Goal: Task Accomplishment & Management: Use online tool/utility

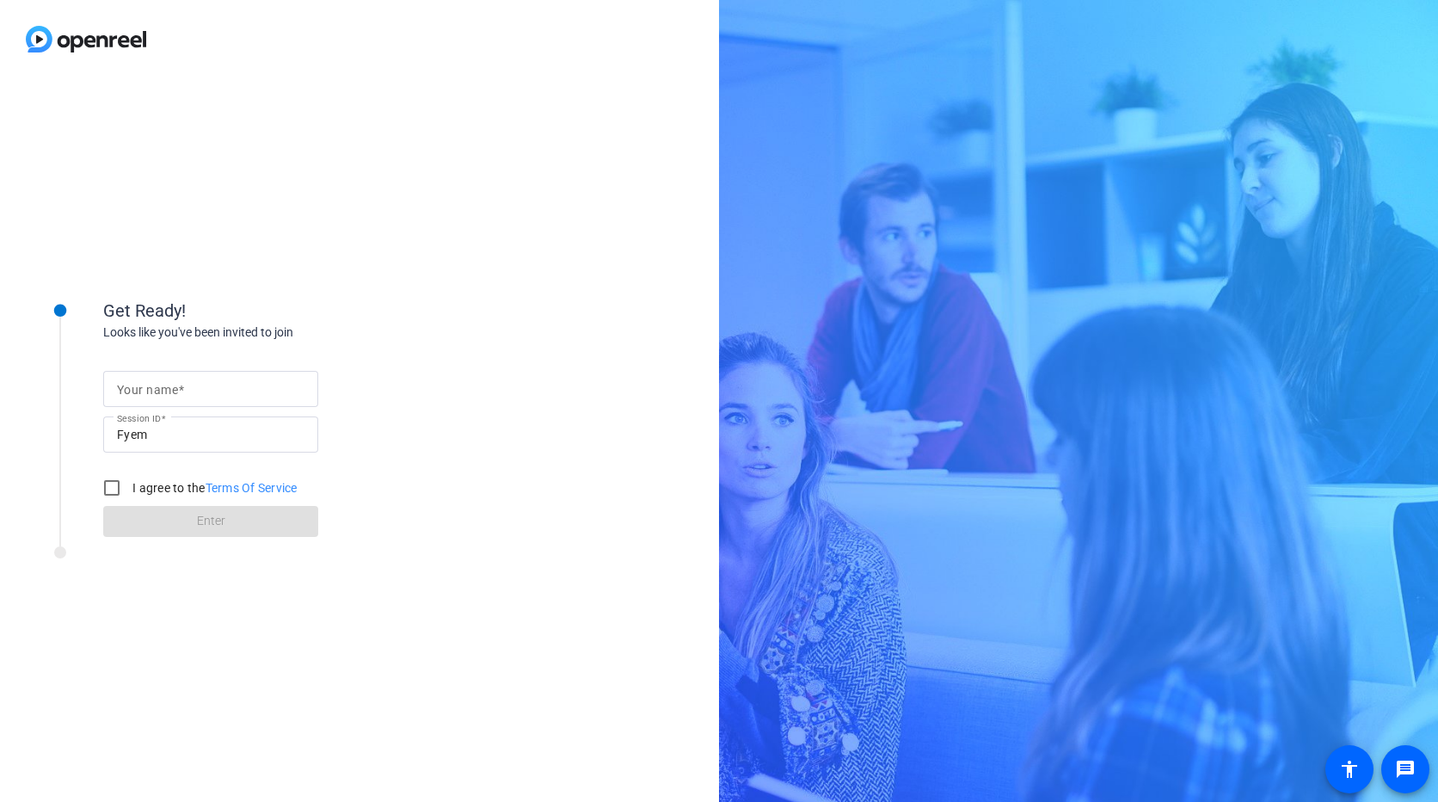
click at [163, 385] on mat-label "Your name" at bounding box center [147, 390] width 61 height 14
click at [163, 385] on input "Your name" at bounding box center [211, 389] width 188 height 21
type input "[PERSON_NAME]"
click at [108, 493] on input "I agree to the Terms Of Service" at bounding box center [112, 488] width 34 height 34
checkbox input "true"
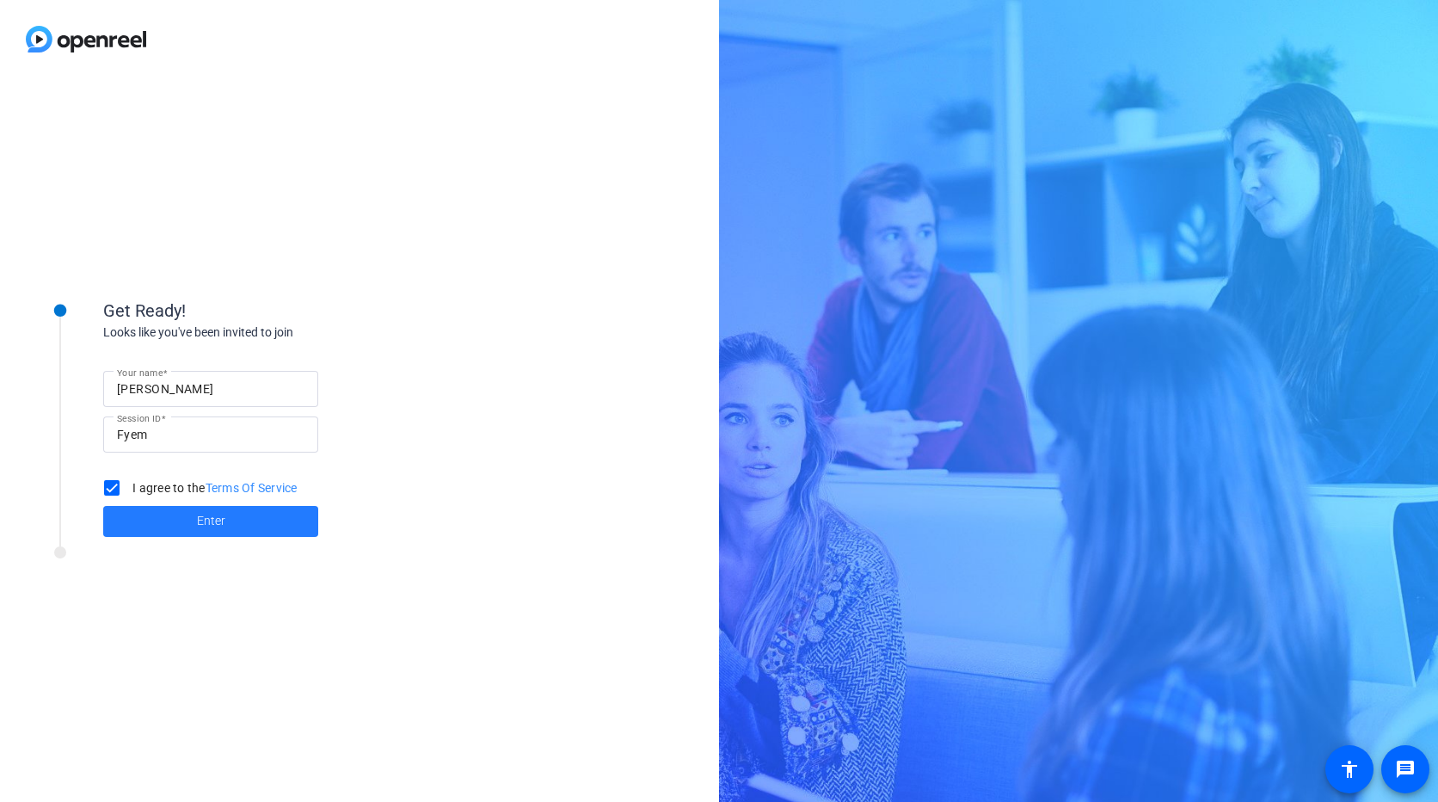
click at [194, 520] on span at bounding box center [210, 521] width 215 height 41
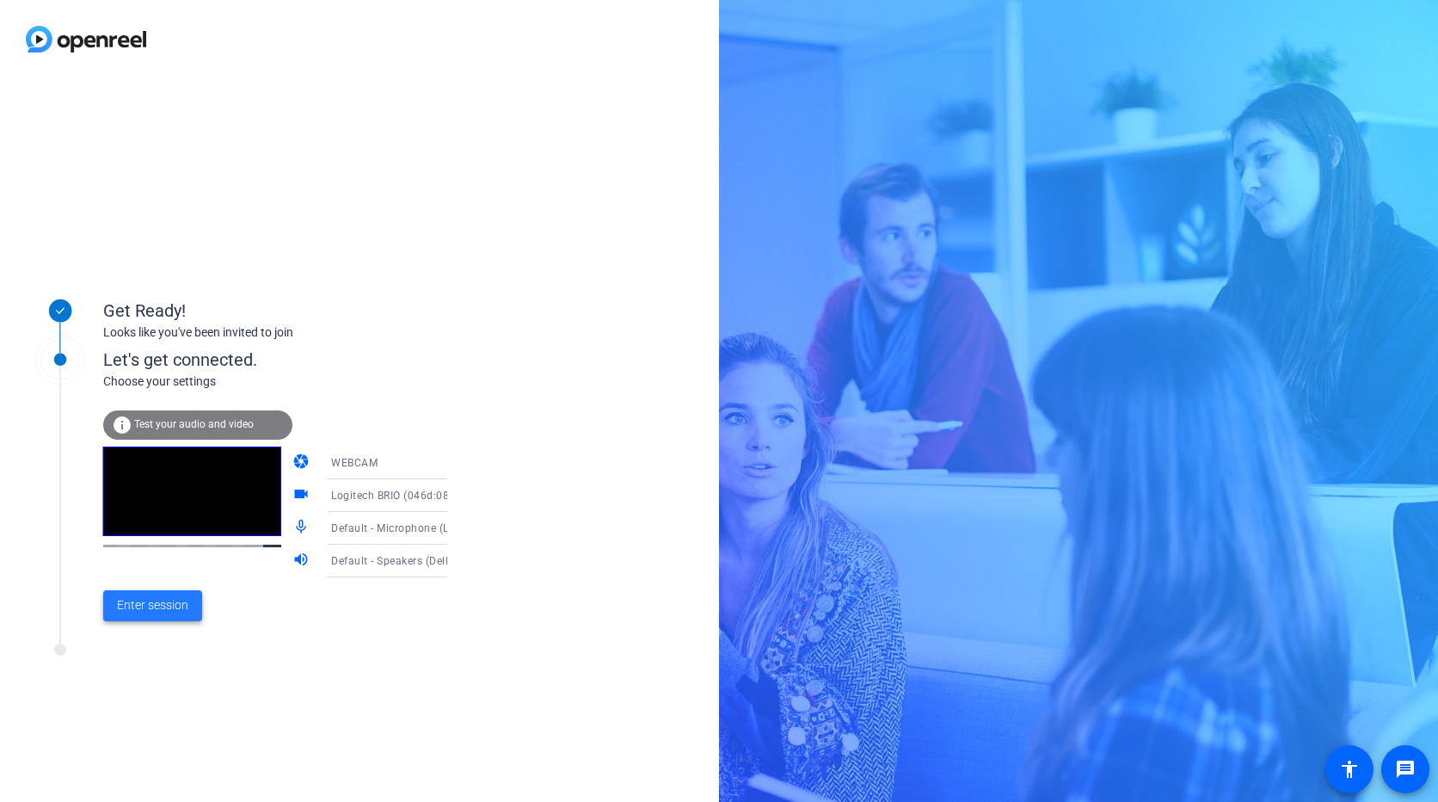
click at [139, 601] on span "Enter session" at bounding box center [152, 605] width 71 height 18
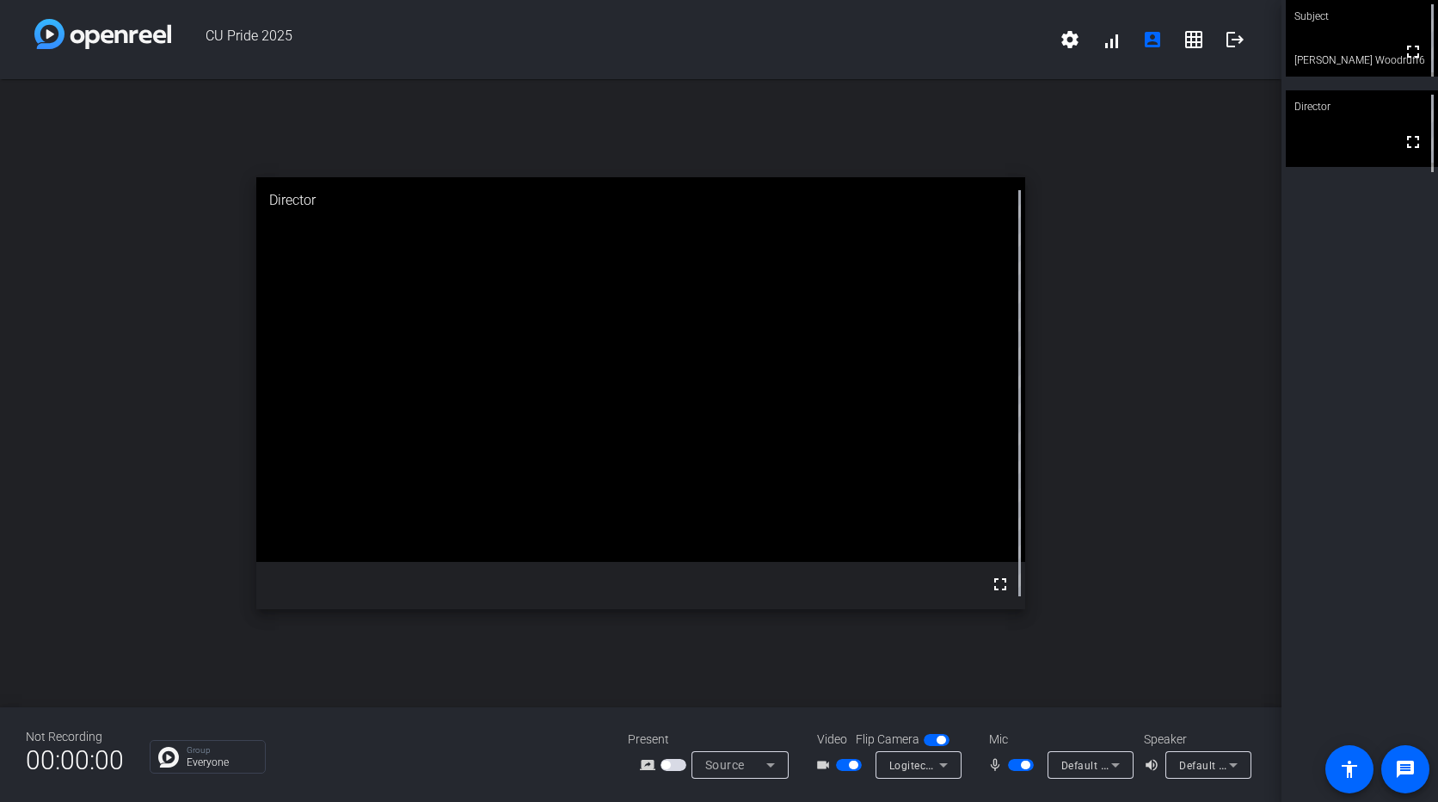
click at [1345, 31] on div "Subject" at bounding box center [1362, 16] width 152 height 33
click at [1074, 41] on mat-icon "settings" at bounding box center [1070, 39] width 21 height 21
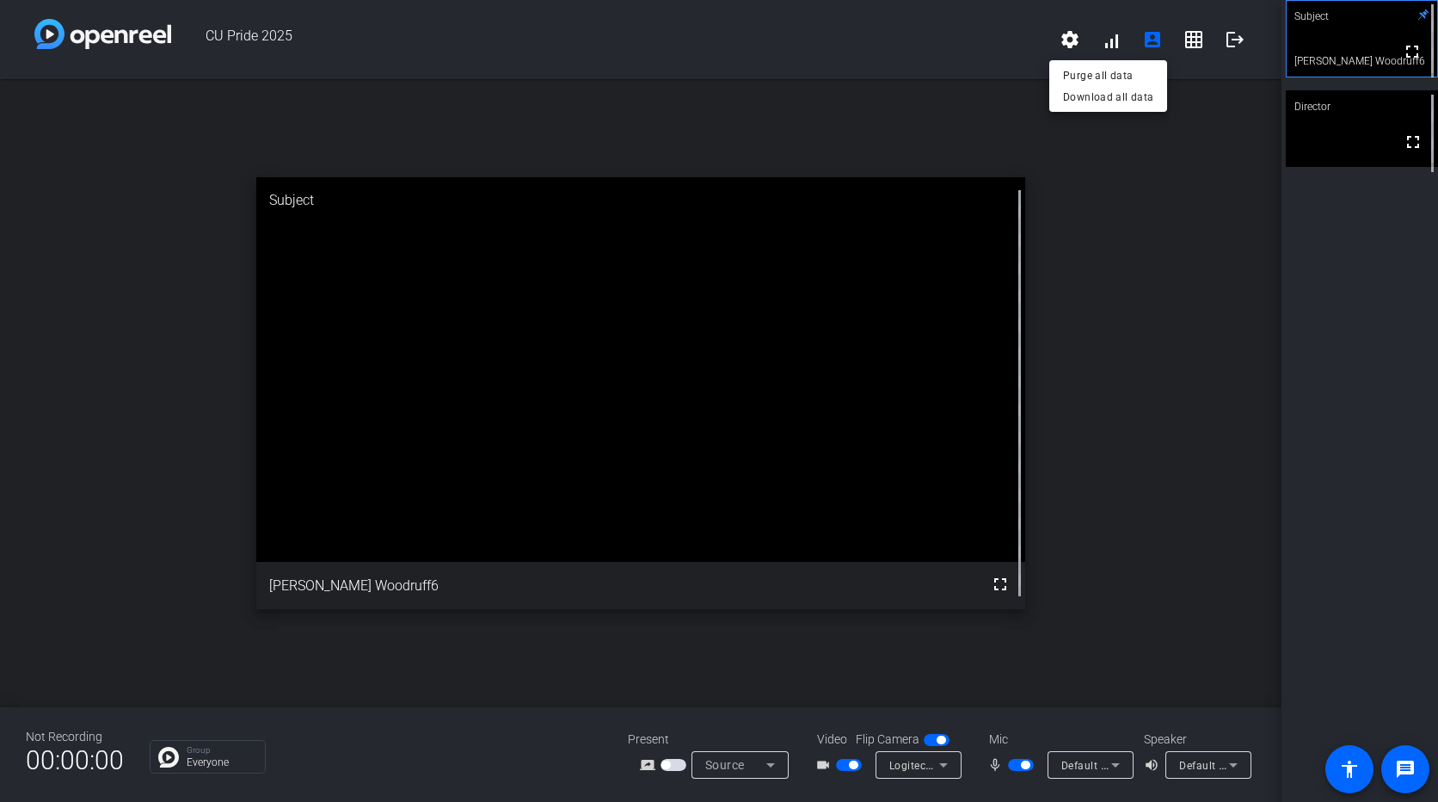
click at [888, 129] on div at bounding box center [719, 401] width 1438 height 802
click at [1071, 35] on mat-icon "settings" at bounding box center [1070, 39] width 21 height 21
click at [938, 65] on div at bounding box center [719, 401] width 1438 height 802
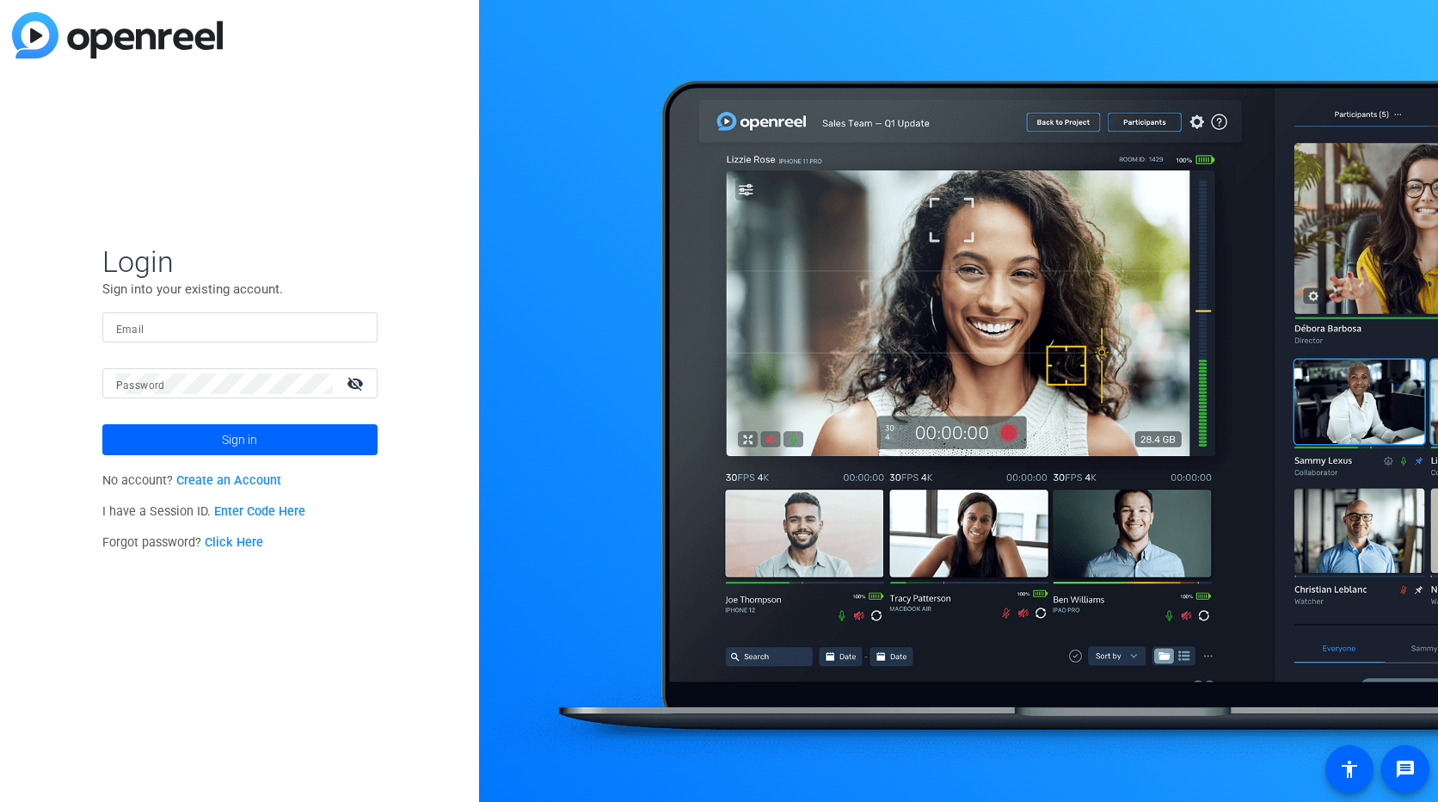
click at [154, 323] on input "Email" at bounding box center [240, 327] width 248 height 21
type input "david.woodruff@aplfcu.org"
click at [237, 442] on span "Sign in" at bounding box center [239, 439] width 35 height 43
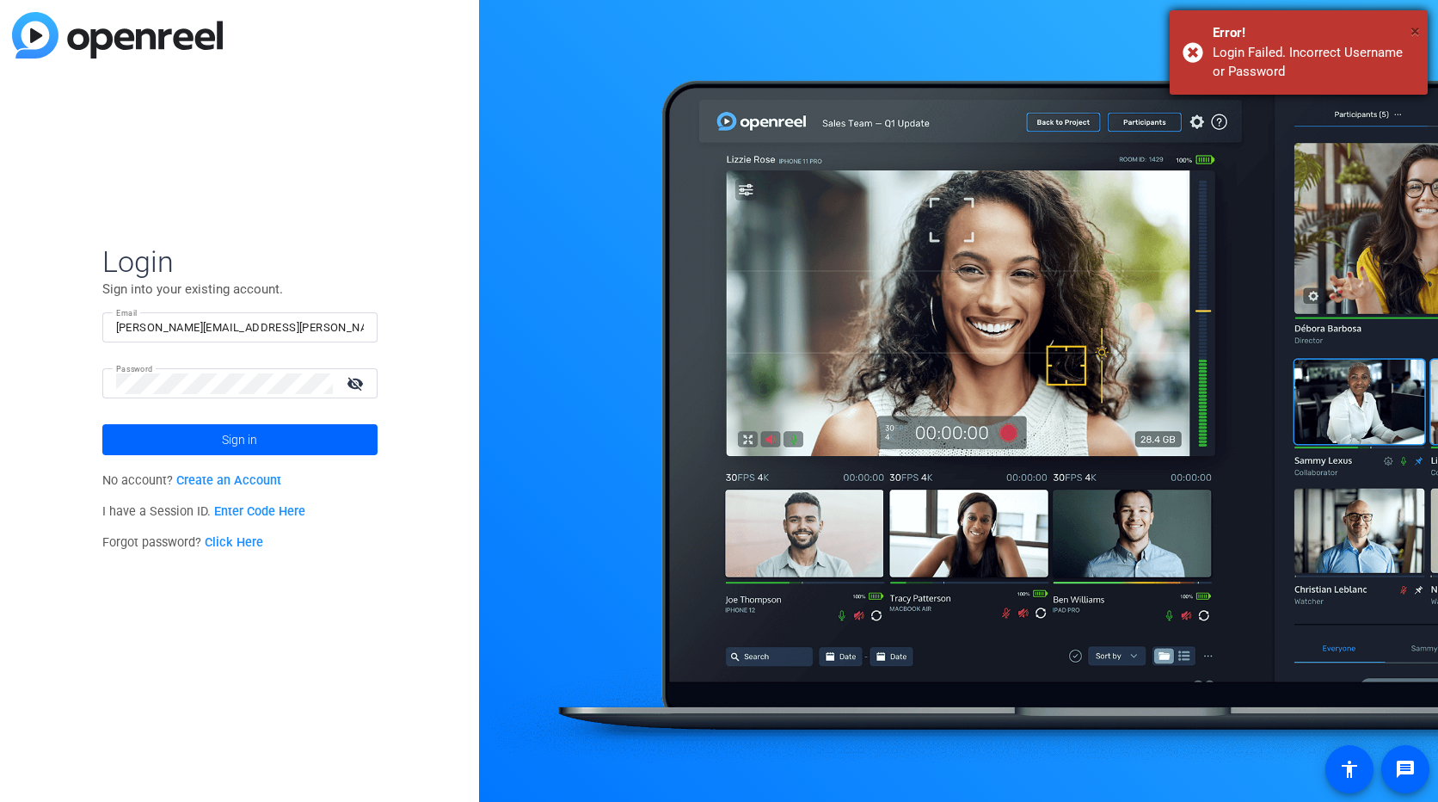
click at [1413, 24] on span "×" at bounding box center [1415, 31] width 9 height 21
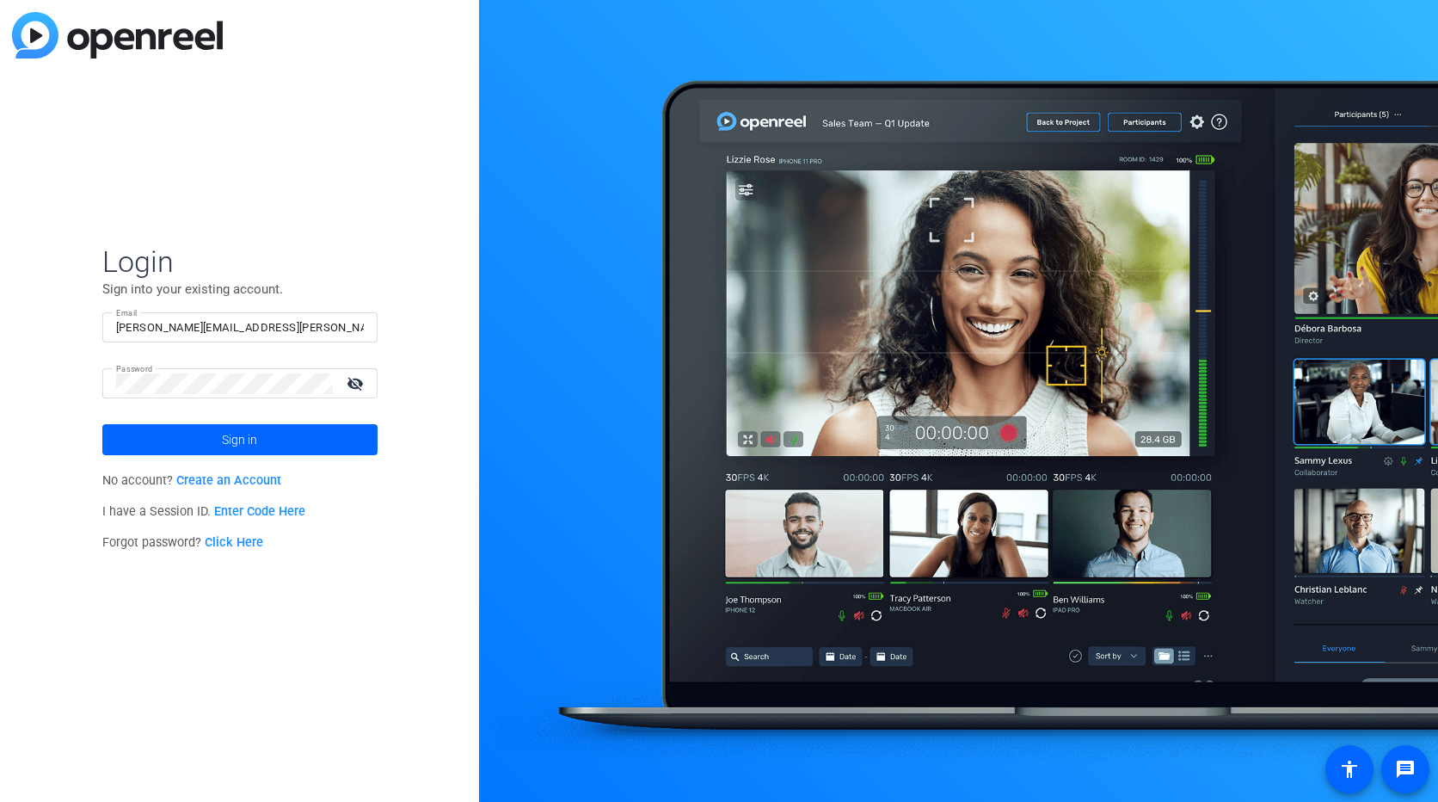
click at [274, 514] on link "Enter Code Here" at bounding box center [259, 511] width 91 height 15
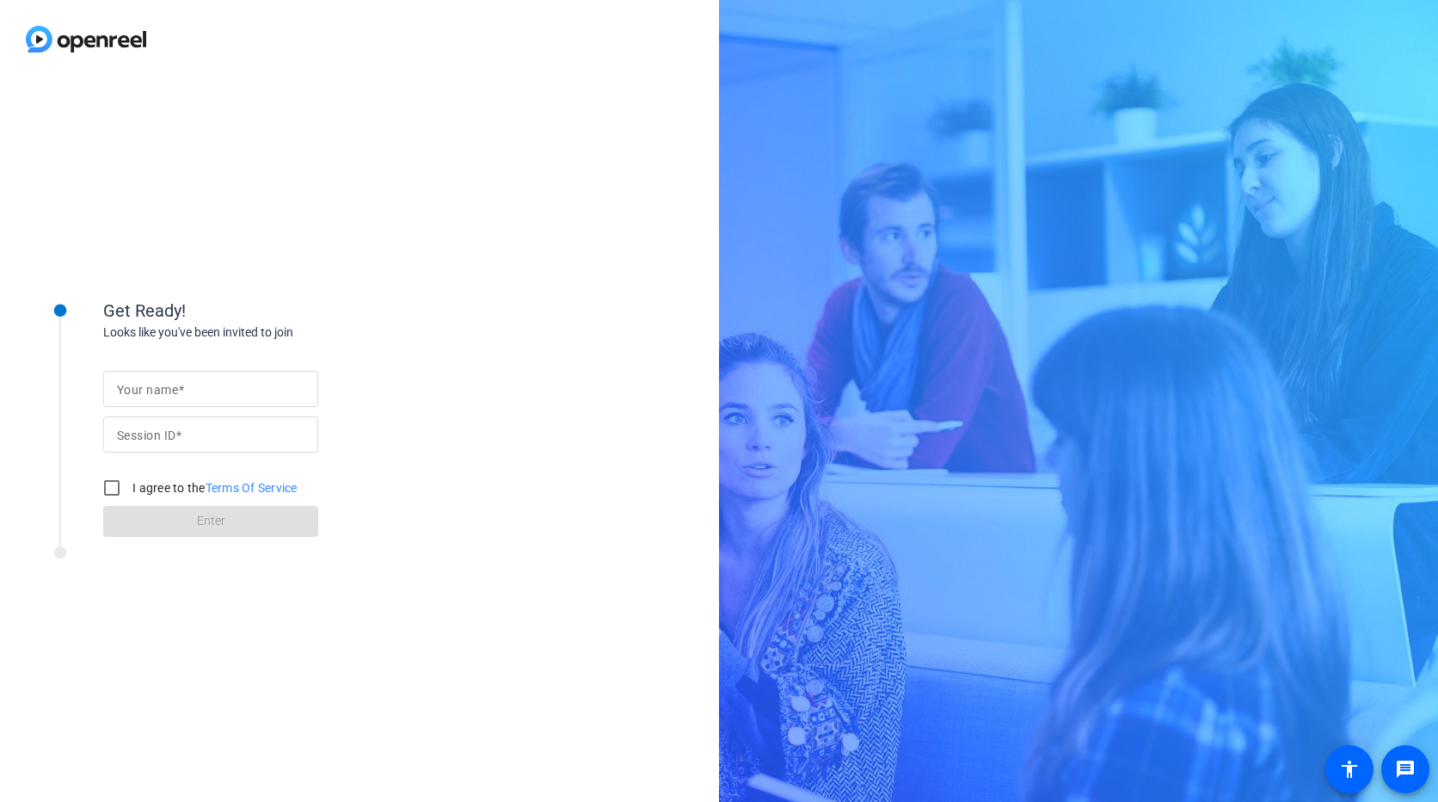
click at [157, 387] on mat-label "Your name" at bounding box center [147, 390] width 61 height 14
click at [157, 387] on input "Your name" at bounding box center [211, 389] width 188 height 21
type input "[PERSON_NAME]"
click at [135, 436] on mat-label "Session ID" at bounding box center [146, 435] width 58 height 14
click at [135, 436] on input "Session ID" at bounding box center [211, 434] width 188 height 21
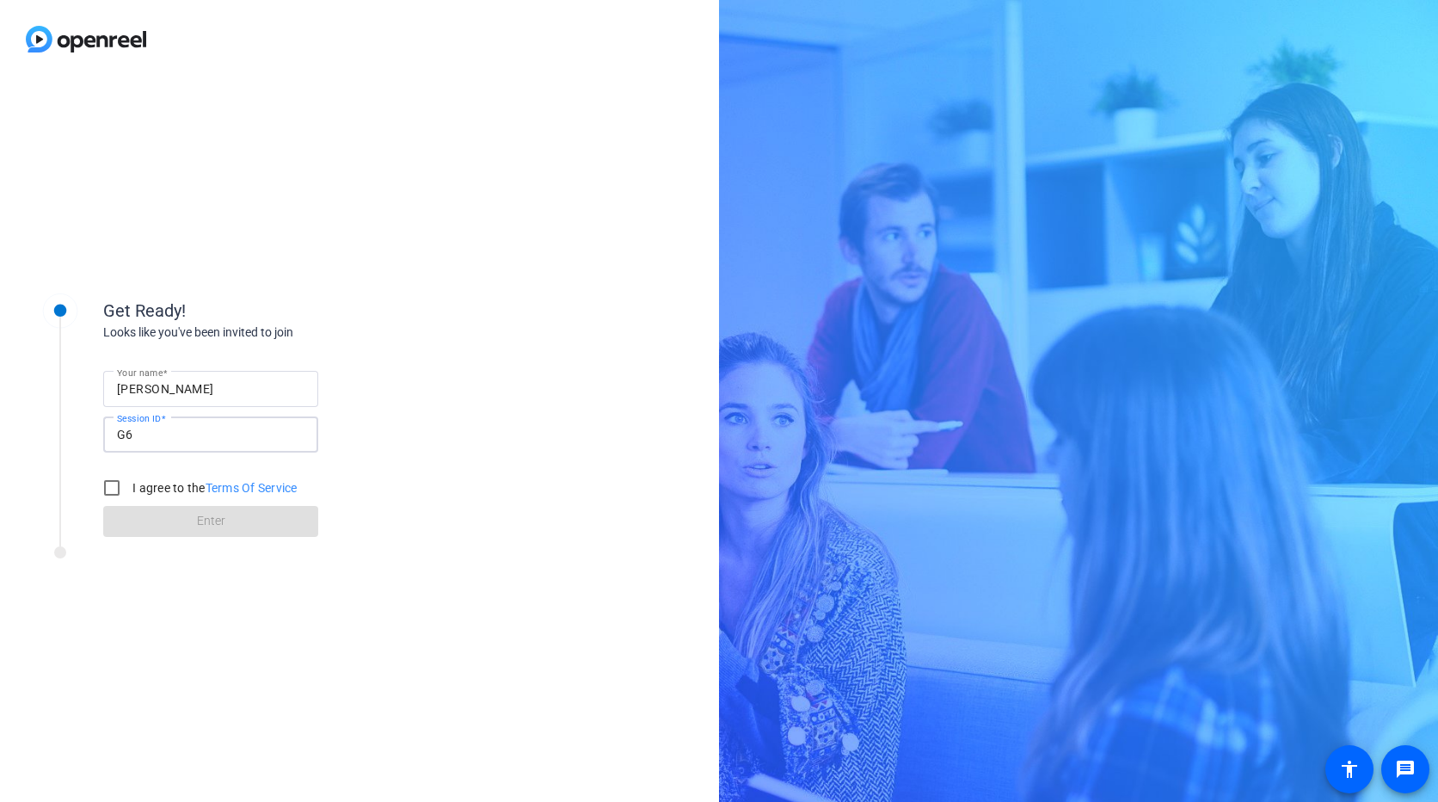
type input "G"
type input "g6zj"
click at [114, 485] on input "I agree to the Terms Of Service" at bounding box center [112, 488] width 34 height 34
checkbox input "true"
click at [187, 519] on span at bounding box center [210, 521] width 215 height 41
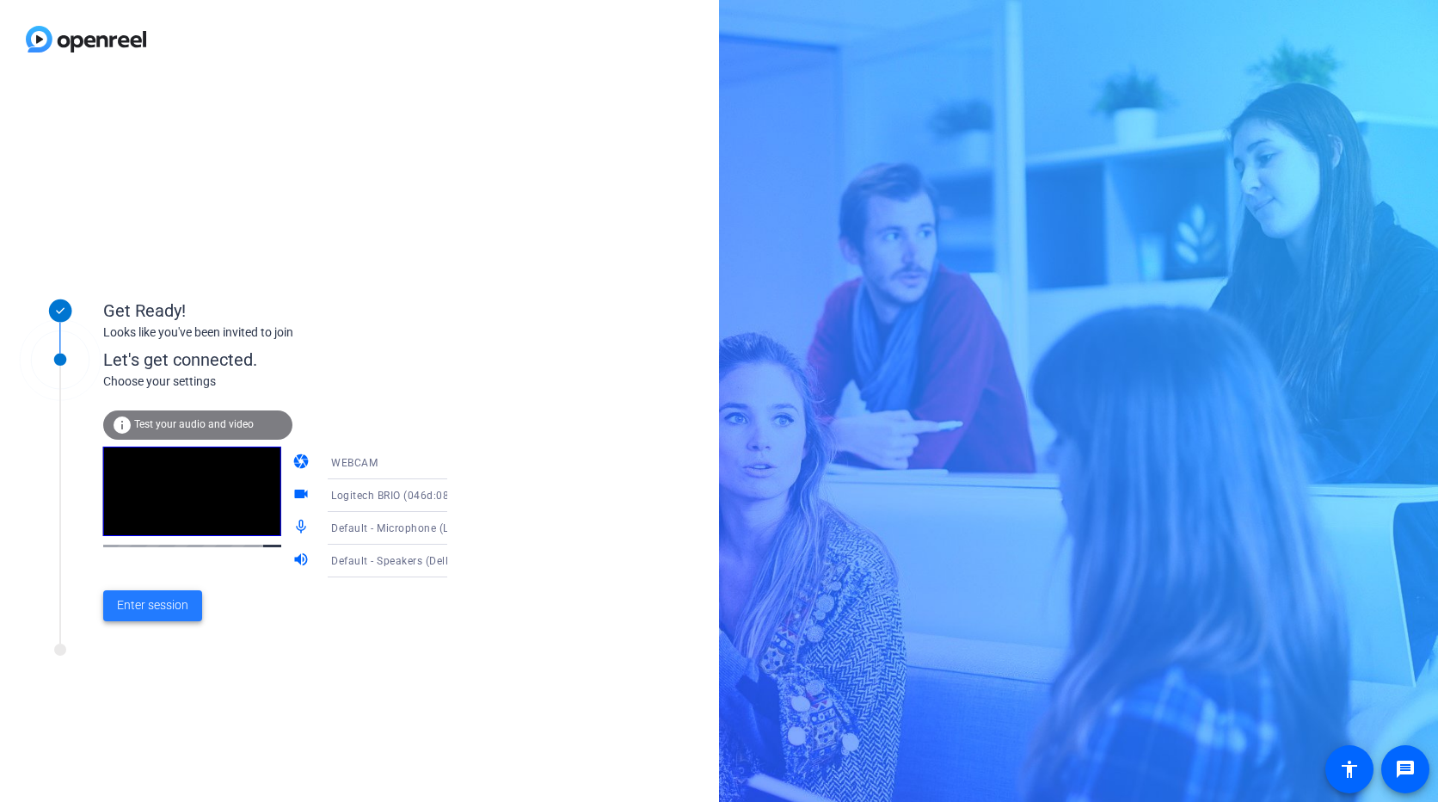
click at [168, 601] on span "Enter session" at bounding box center [152, 605] width 71 height 18
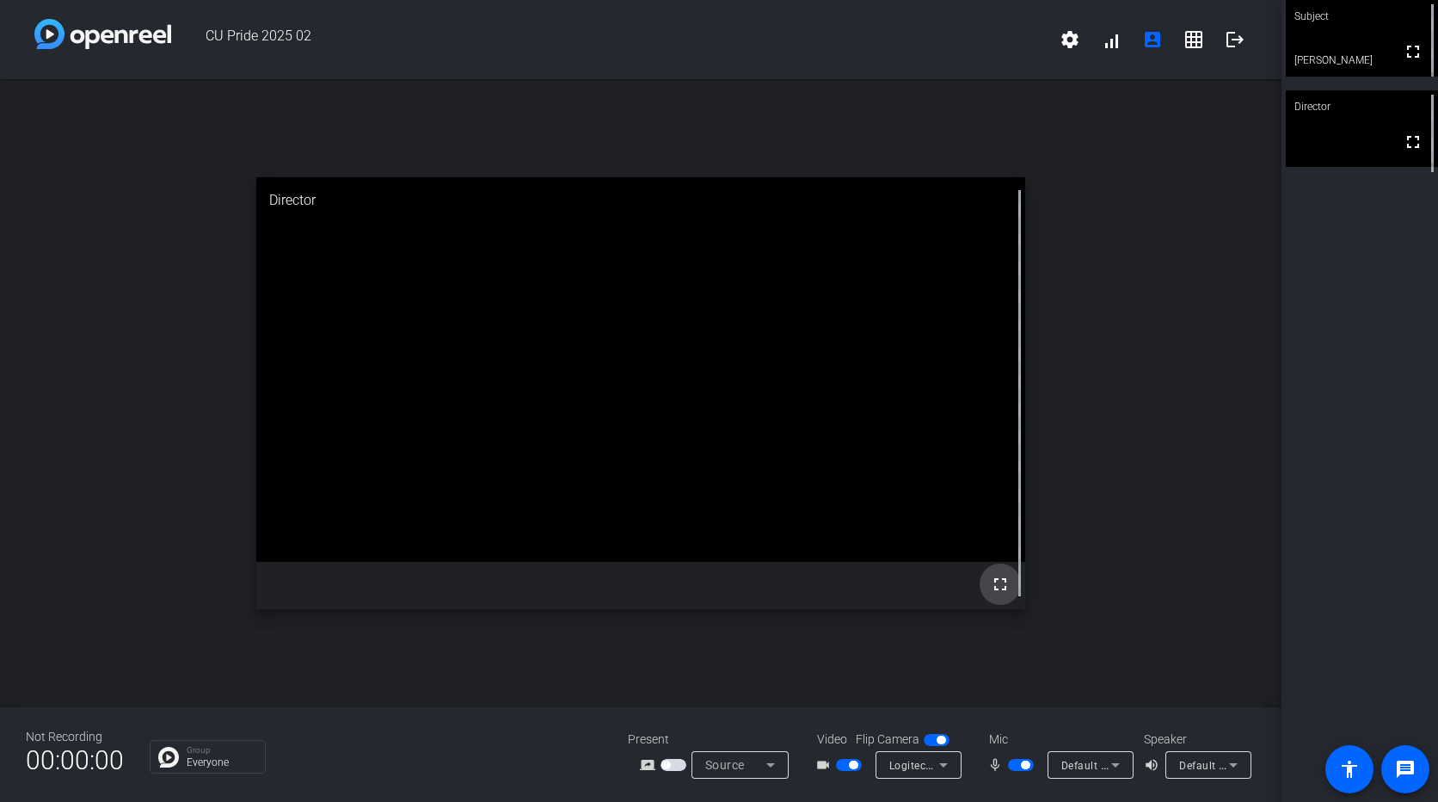
click at [994, 587] on mat-icon "fullscreen" at bounding box center [1000, 584] width 21 height 21
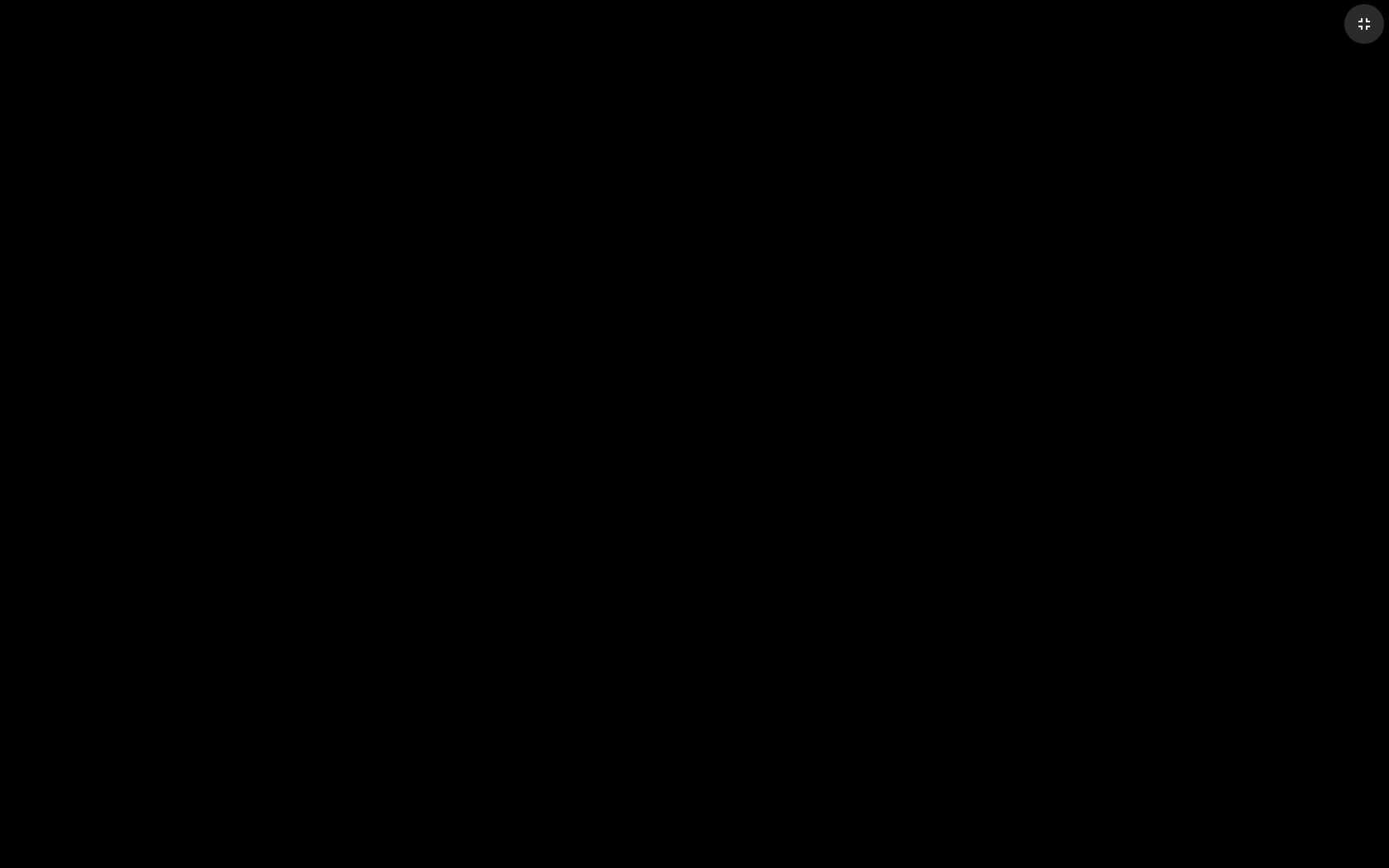
click at [1363, 25] on mat-icon "fullscreen_exit" at bounding box center [1364, 24] width 20 height 20
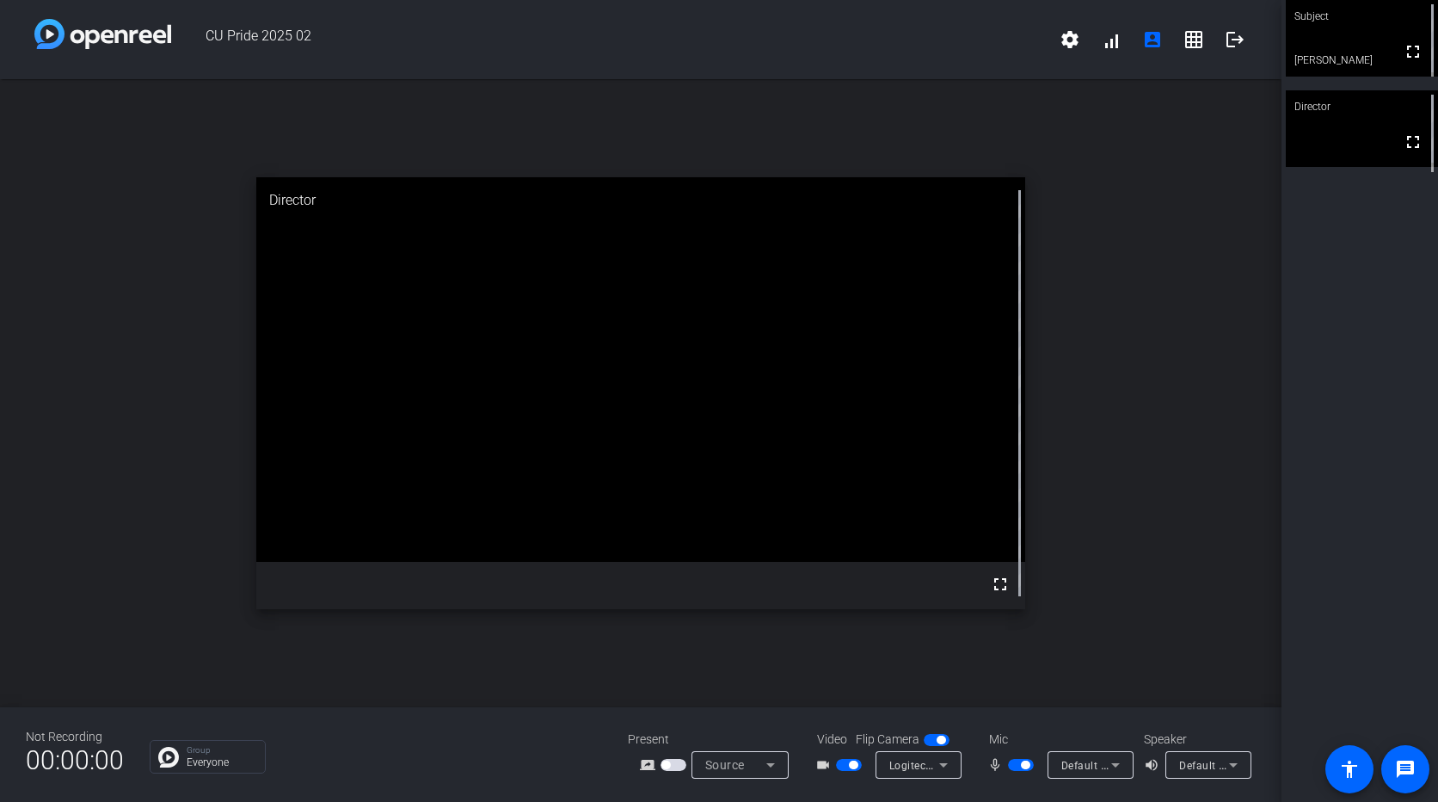
click at [945, 766] on icon at bounding box center [943, 765] width 9 height 4
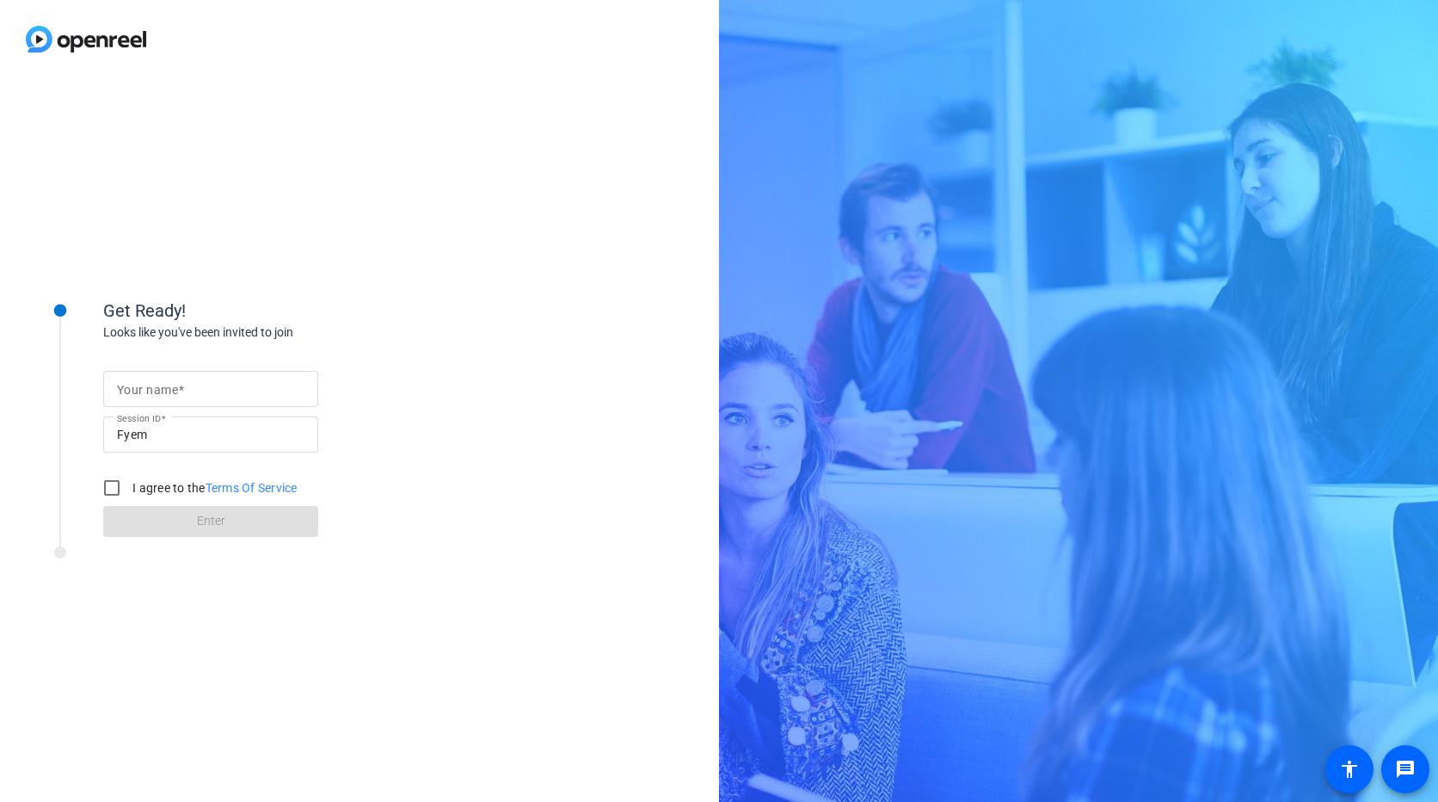
click at [160, 385] on mat-label "Your name" at bounding box center [147, 390] width 61 height 14
click at [160, 385] on input "Your name" at bounding box center [211, 389] width 188 height 21
type input "[PERSON_NAME]"
click at [110, 486] on input "I agree to the Terms Of Service" at bounding box center [112, 488] width 34 height 34
checkbox input "true"
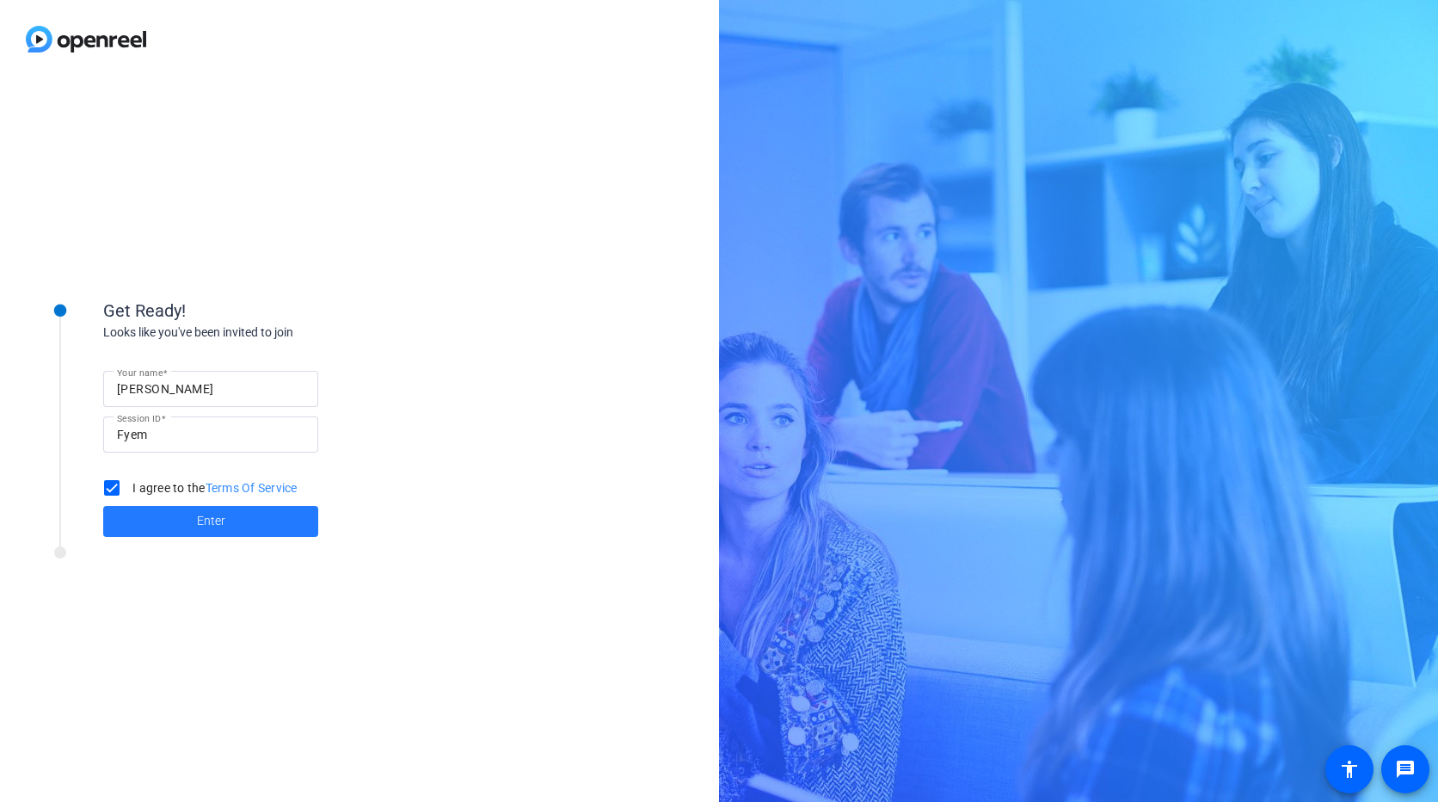
click at [180, 516] on span at bounding box center [210, 521] width 215 height 41
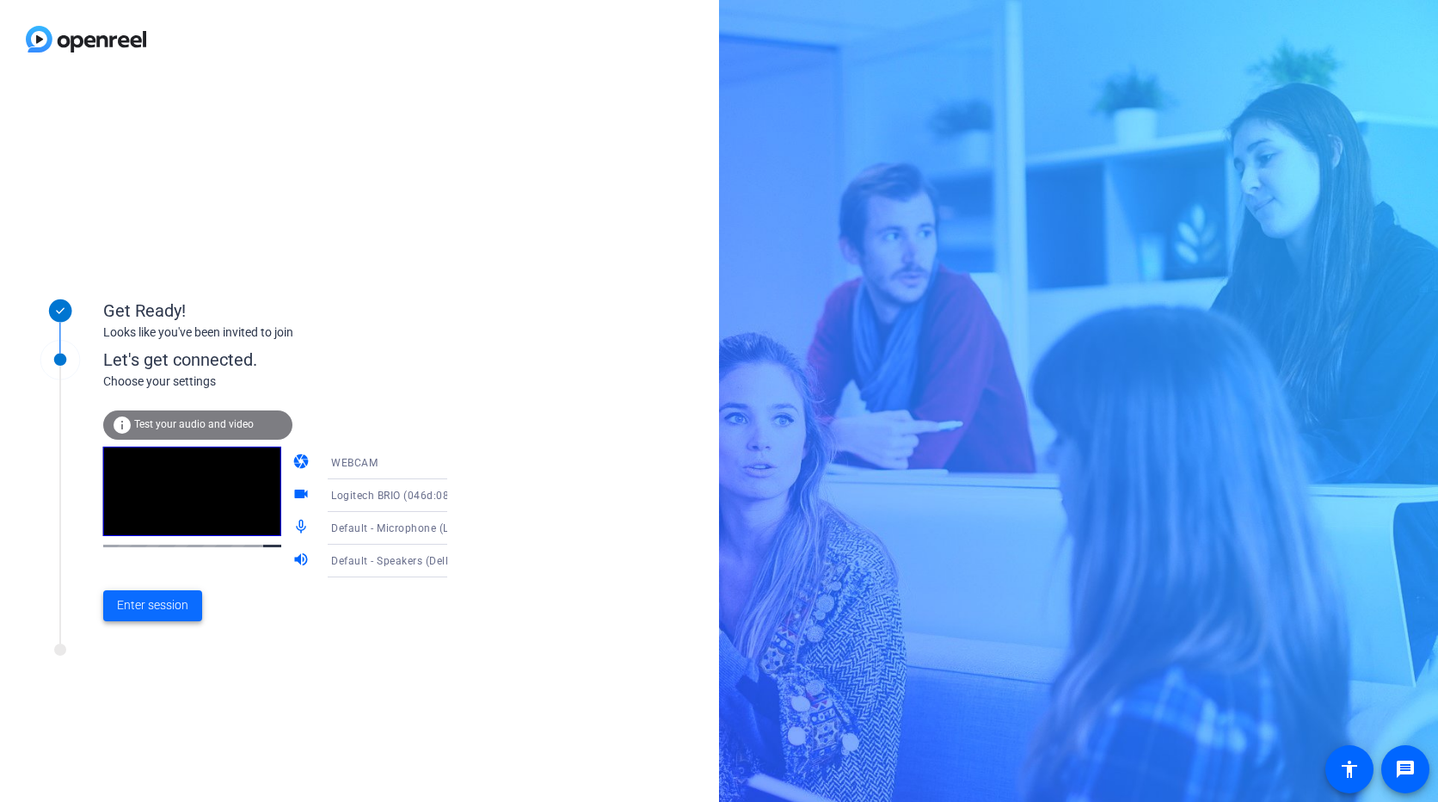
click at [169, 603] on span "Enter session" at bounding box center [152, 605] width 71 height 18
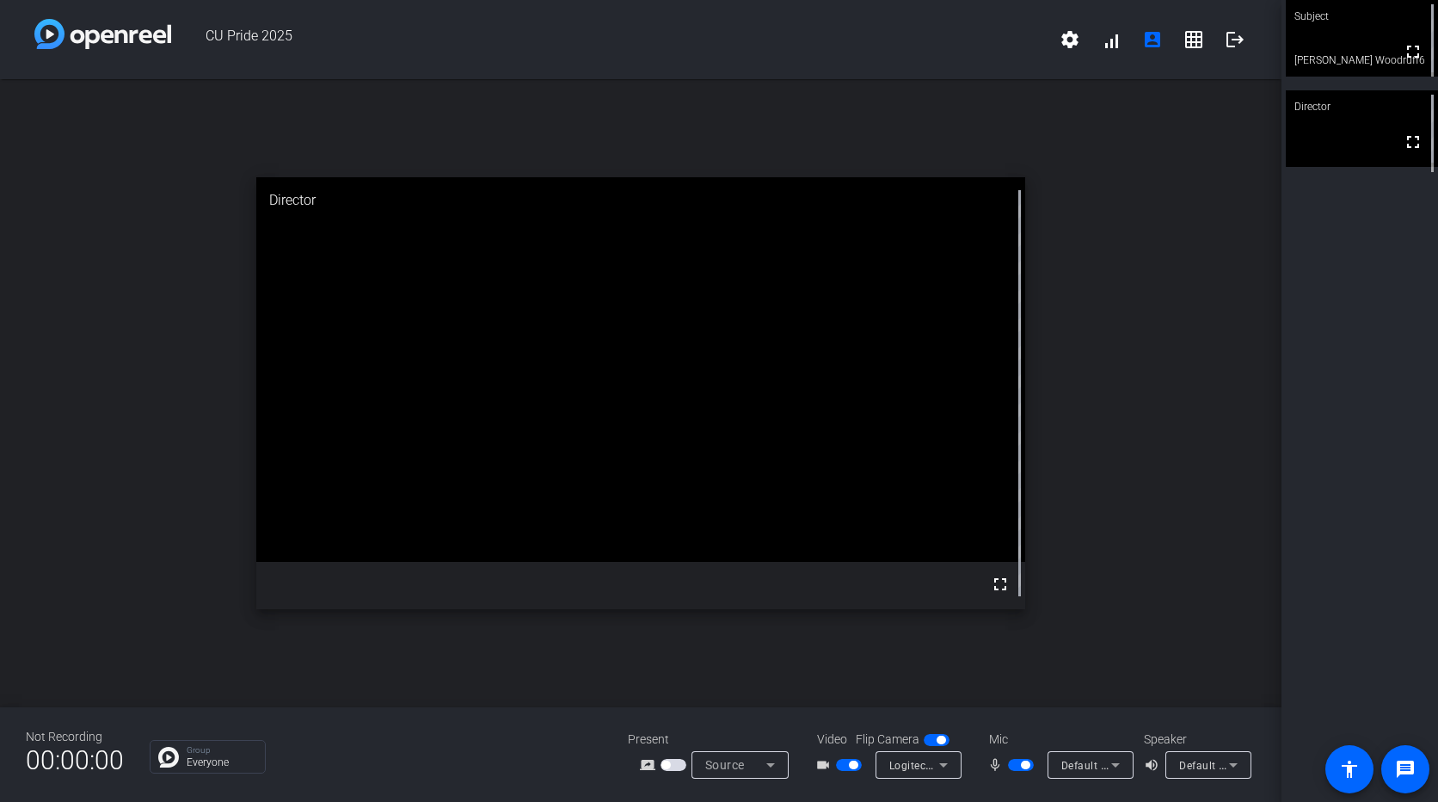
click at [1339, 45] on video at bounding box center [1362, 38] width 152 height 77
click at [1000, 585] on mat-icon "fullscreen" at bounding box center [1000, 584] width 21 height 21
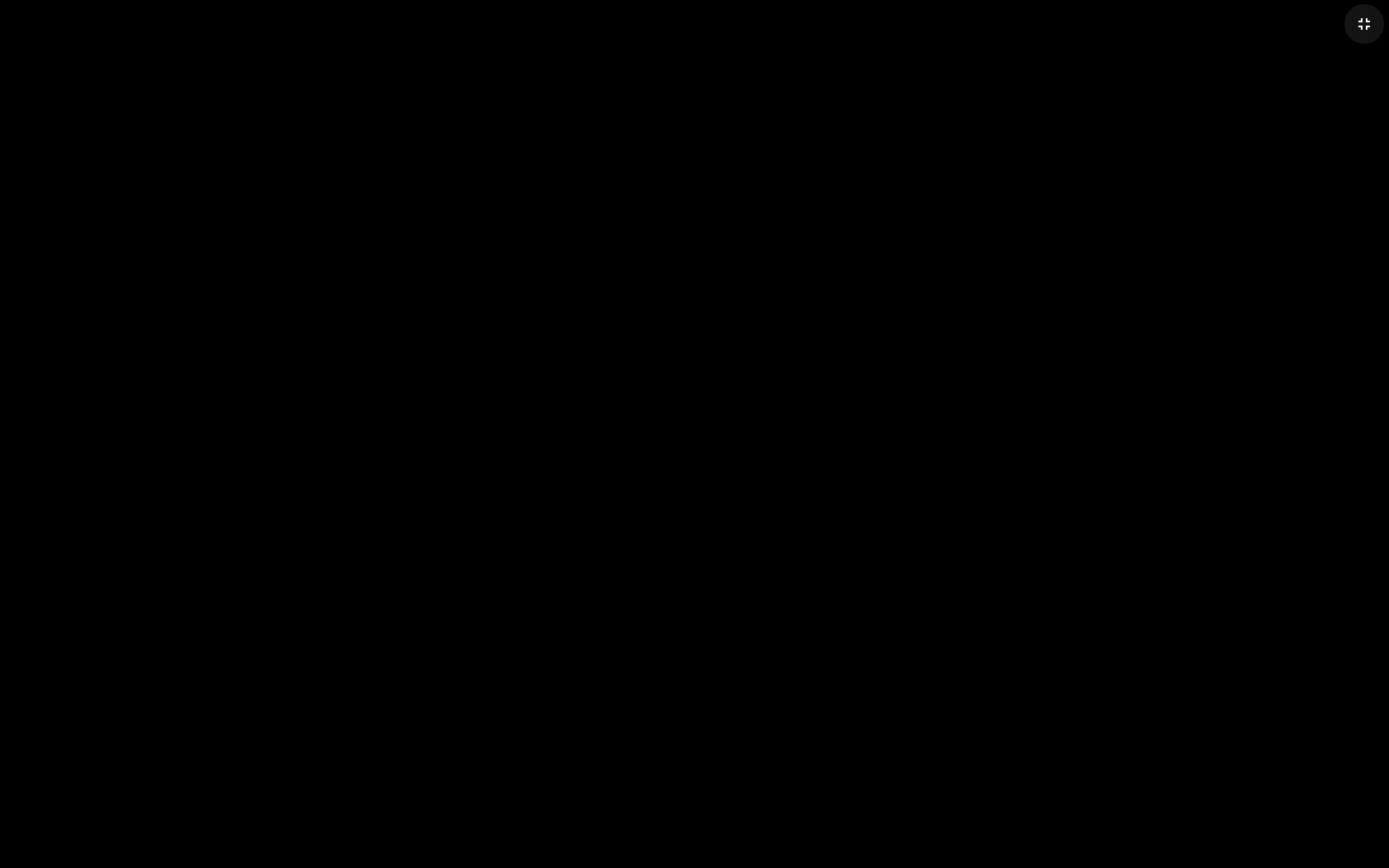
click at [1364, 23] on mat-icon "fullscreen_exit" at bounding box center [1364, 24] width 20 height 20
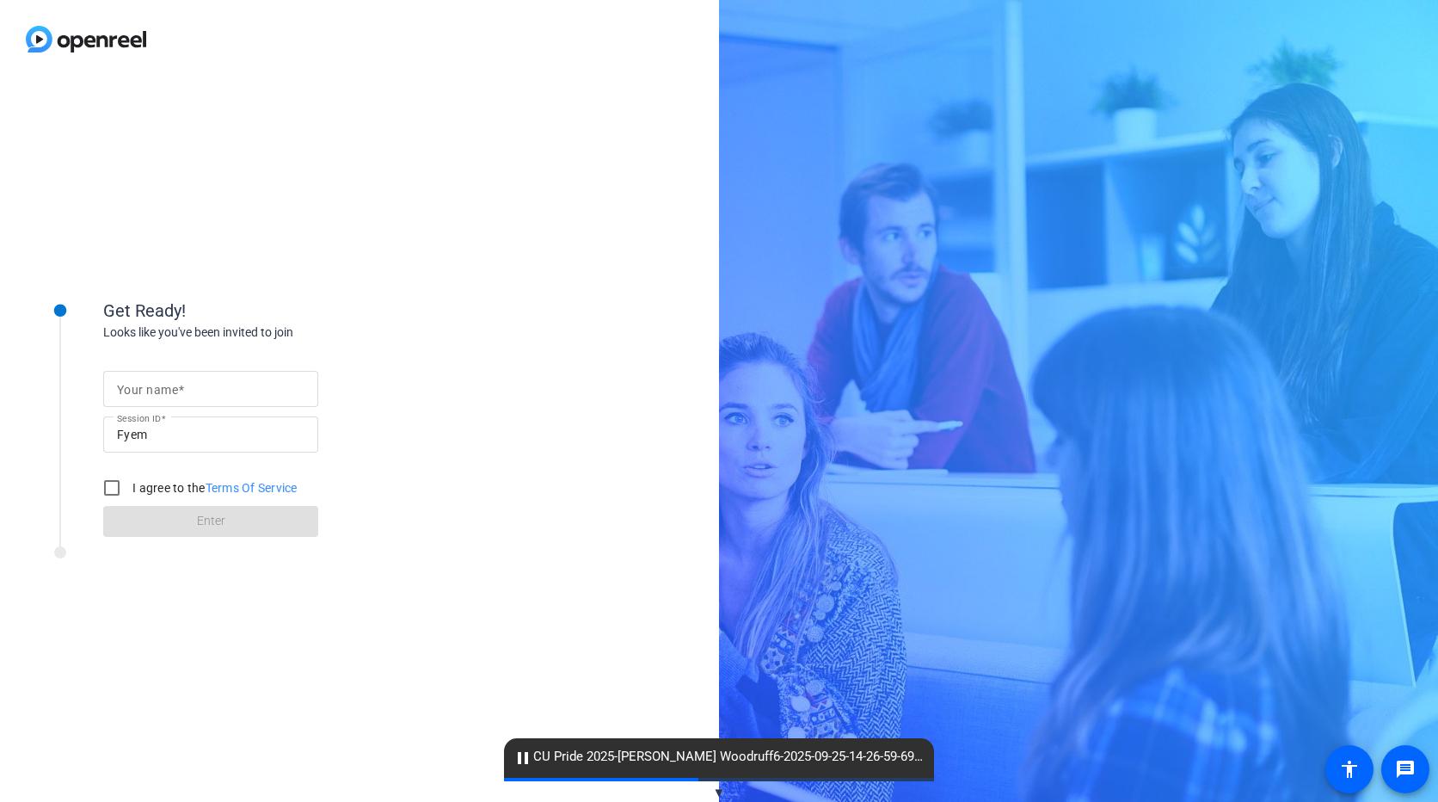
click at [140, 395] on mat-label "Your name" at bounding box center [147, 390] width 61 height 14
click at [140, 395] on input "Your name" at bounding box center [211, 389] width 188 height 21
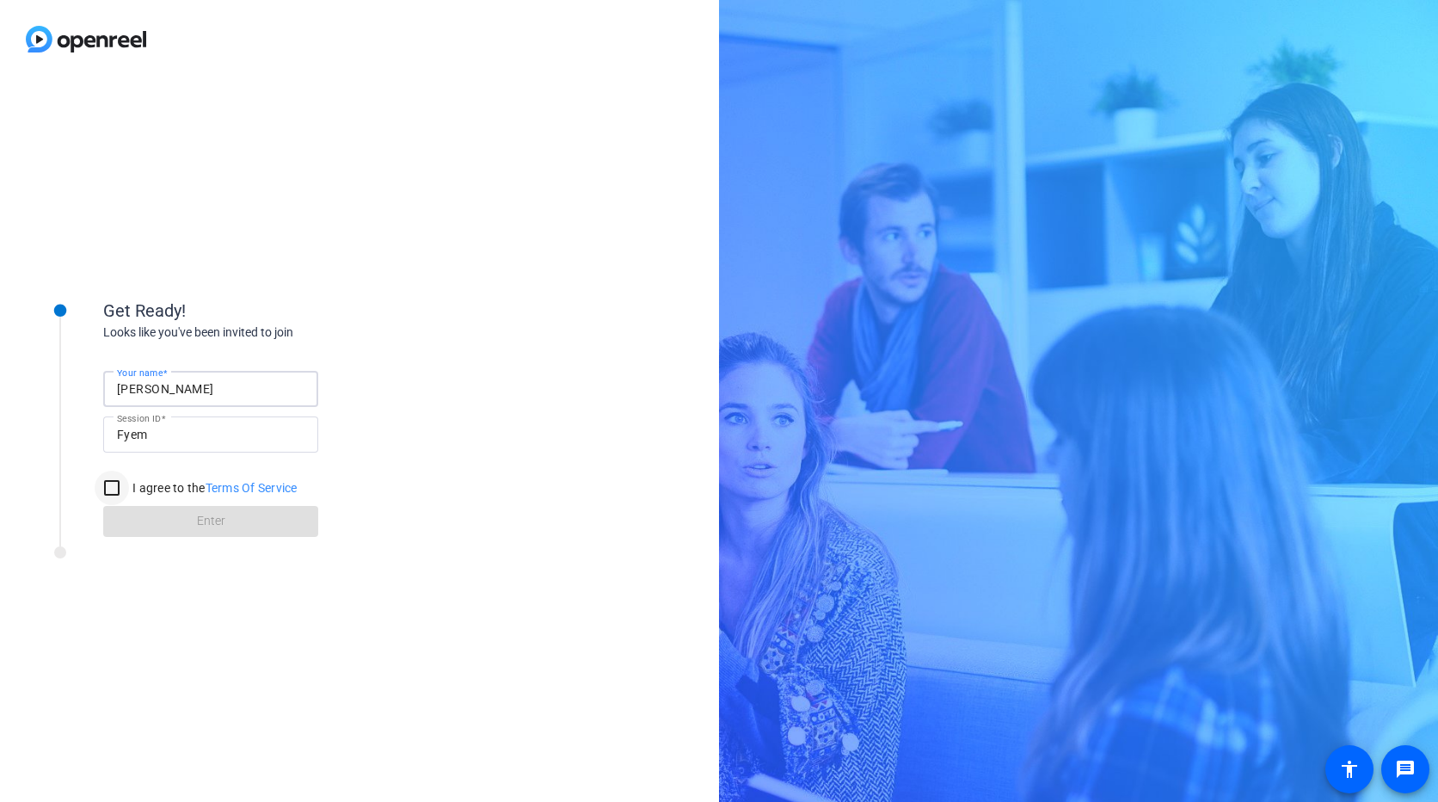
type input "[PERSON_NAME]"
click at [110, 487] on input "I agree to the Terms Of Service" at bounding box center [112, 488] width 34 height 34
checkbox input "true"
click at [167, 525] on span at bounding box center [210, 521] width 215 height 41
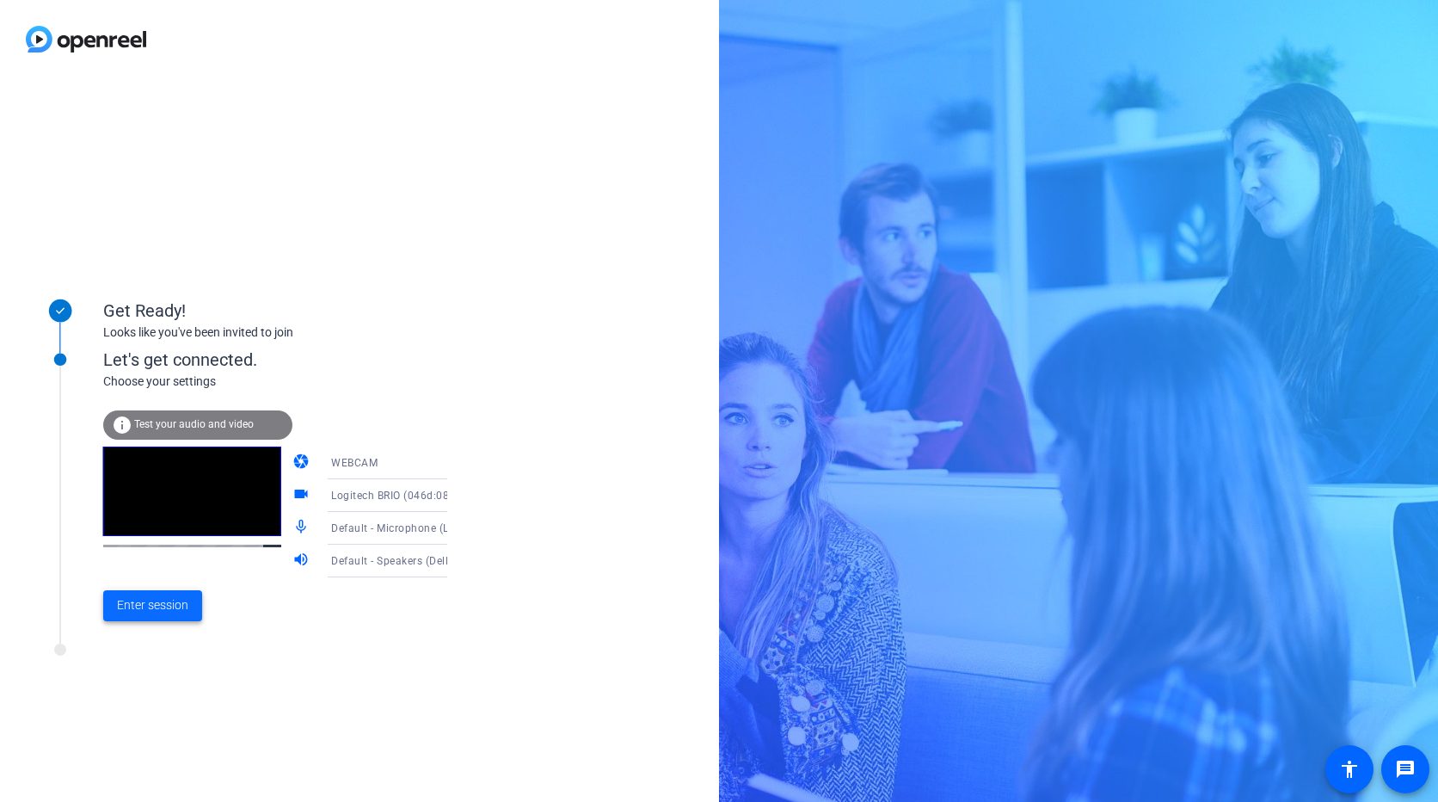
click at [165, 600] on span "Enter session" at bounding box center [152, 605] width 71 height 18
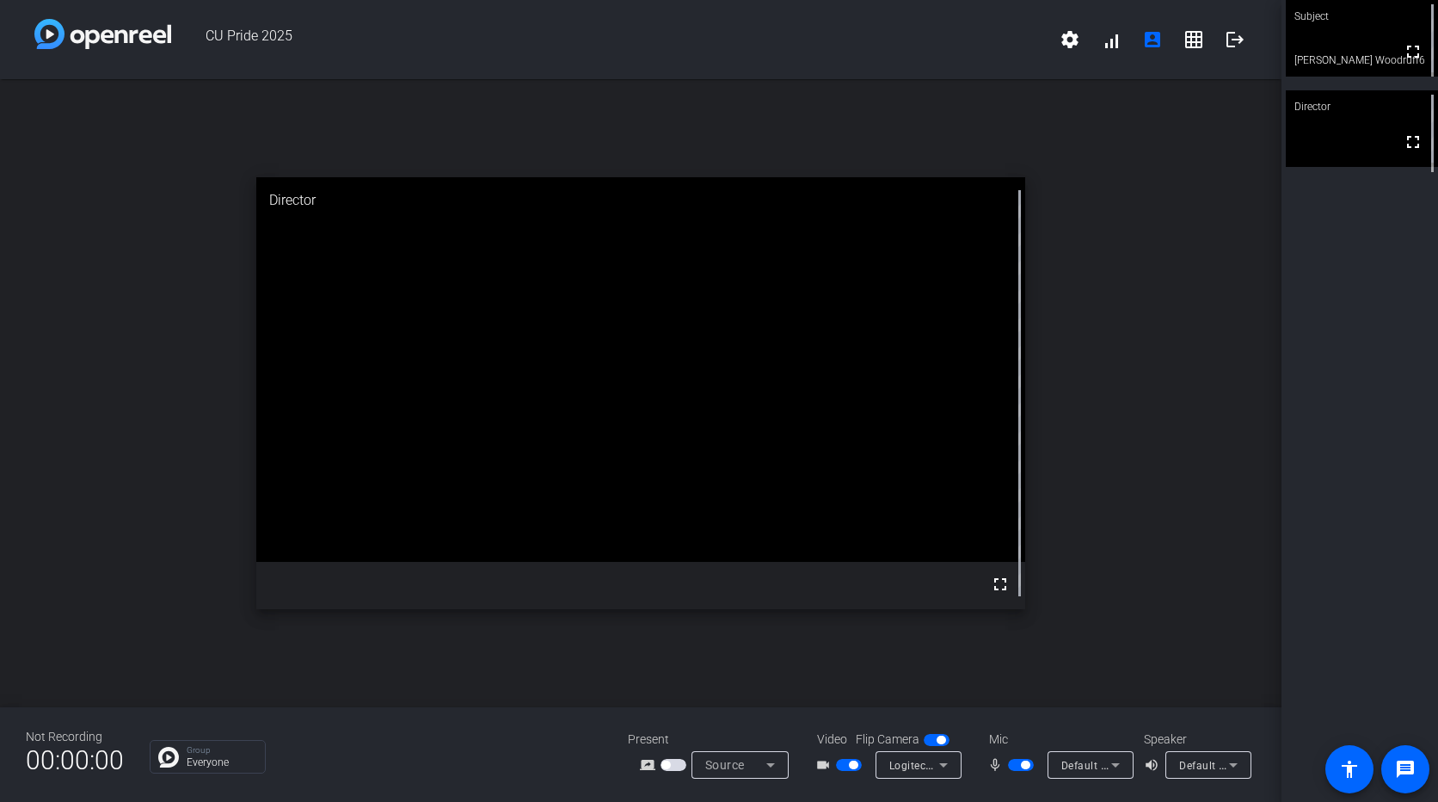
click at [1366, 52] on video at bounding box center [1362, 38] width 152 height 77
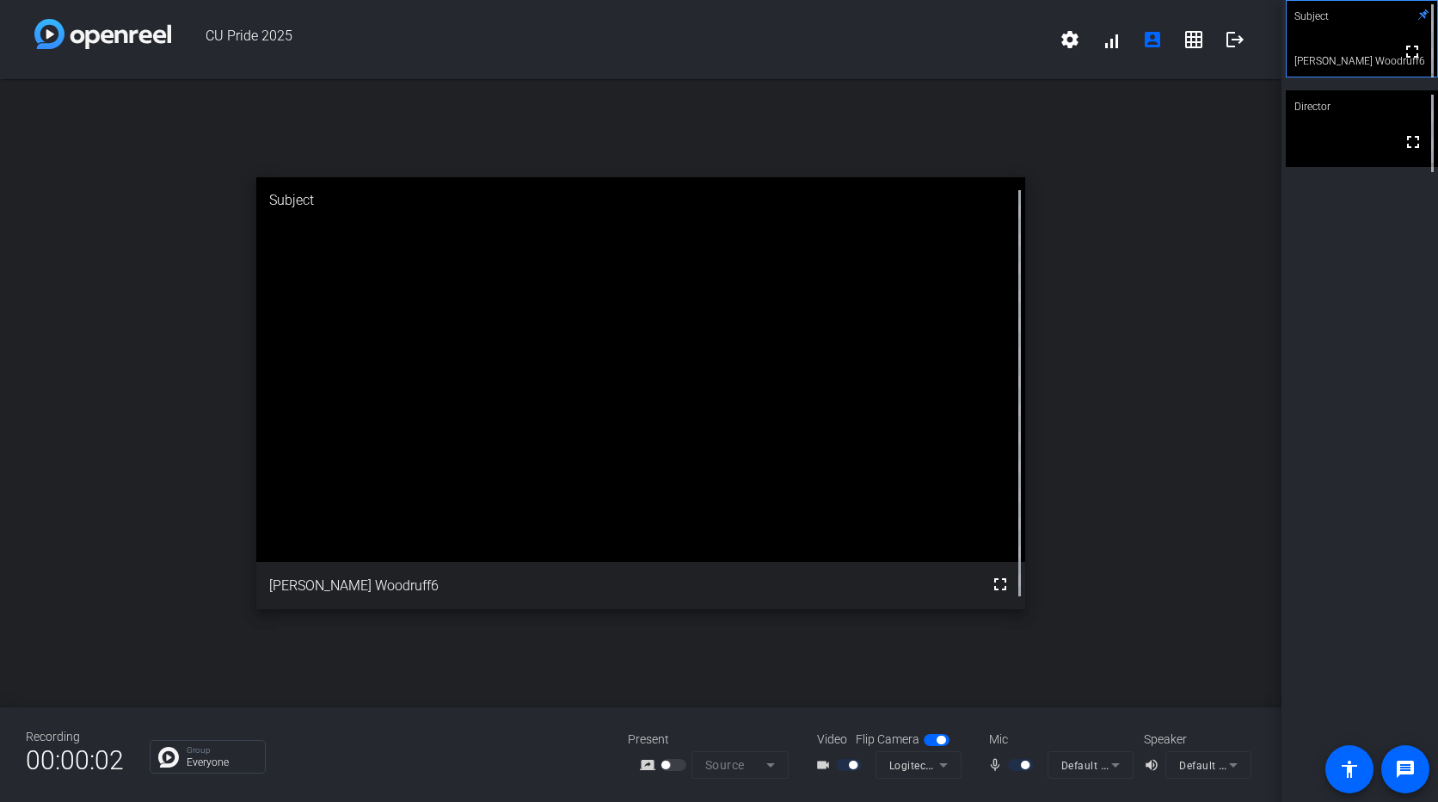
drag, startPoint x: 1001, startPoint y: 583, endPoint x: 1005, endPoint y: 647, distance: 63.8
click at [1001, 583] on mat-icon "fullscreen" at bounding box center [1000, 584] width 21 height 21
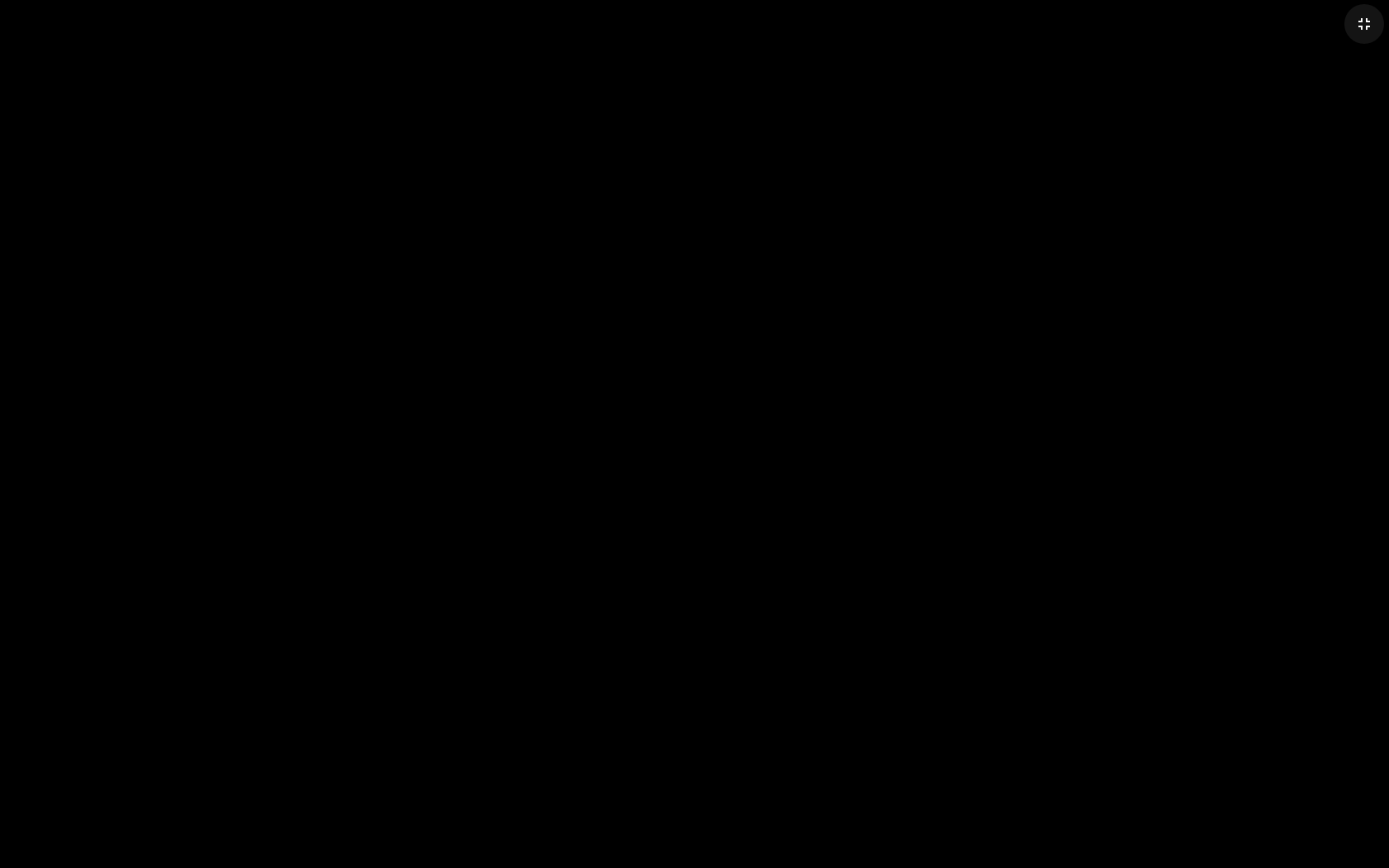
click at [1362, 23] on mat-icon "fullscreen_exit" at bounding box center [1364, 24] width 20 height 20
